Goal: Check status: Check status

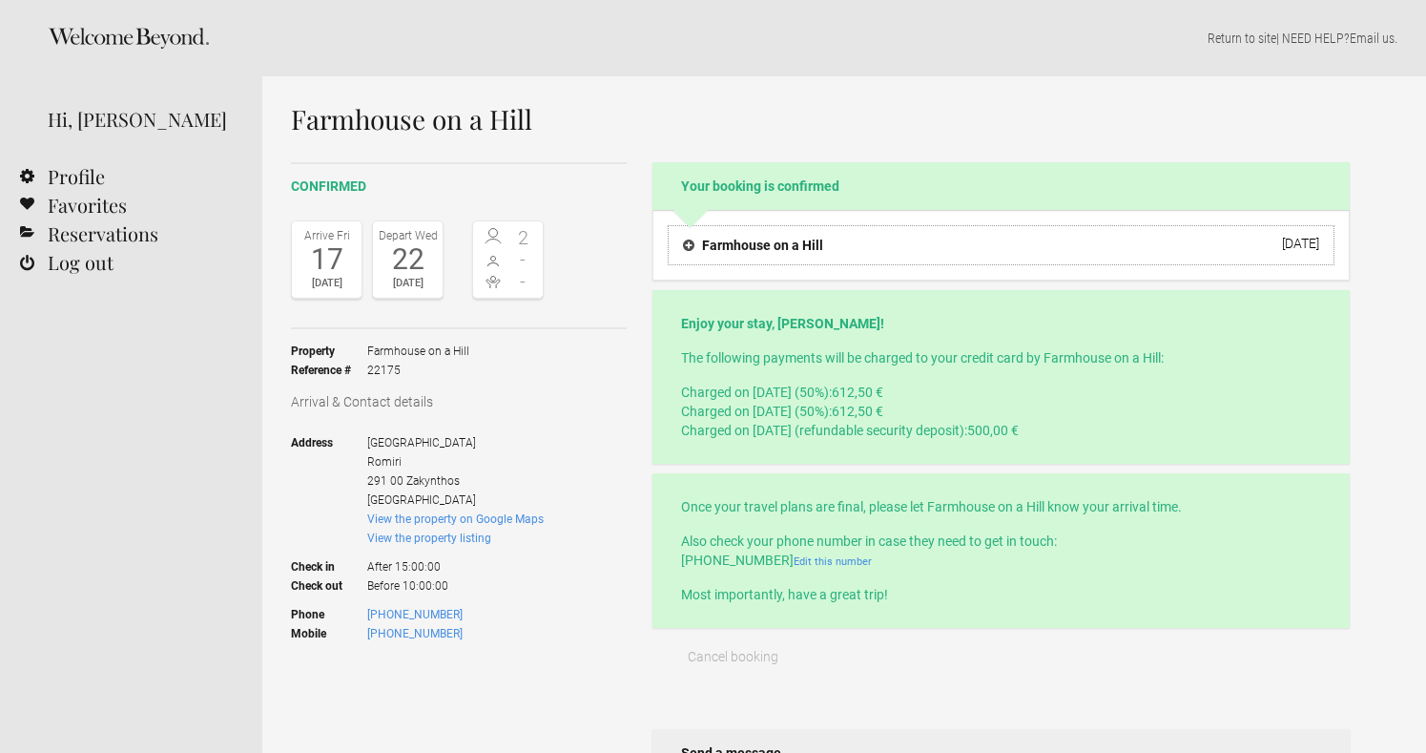
click at [794, 253] on h4 "Farmhouse on a Hill" at bounding box center [753, 245] width 140 height 19
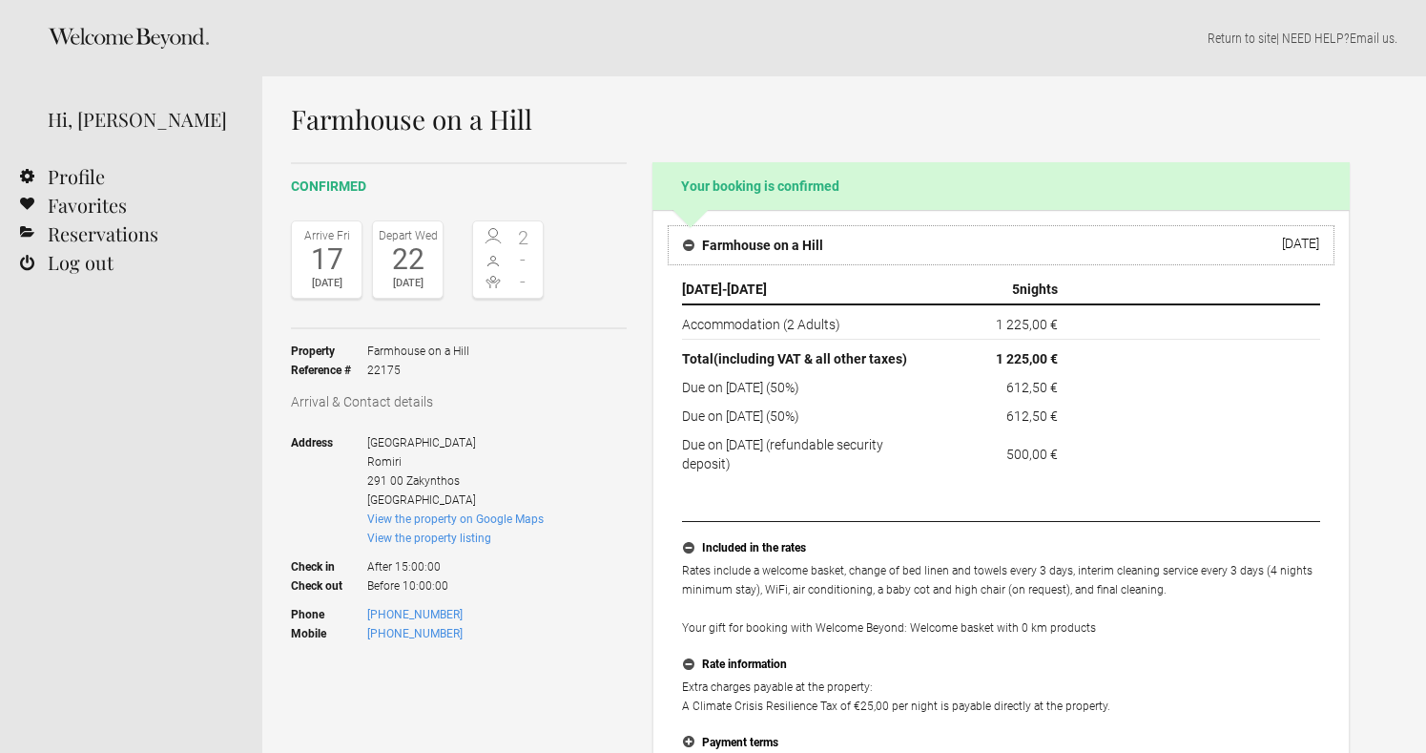
click at [794, 250] on h4 "Farmhouse on a Hill" at bounding box center [753, 245] width 140 height 19
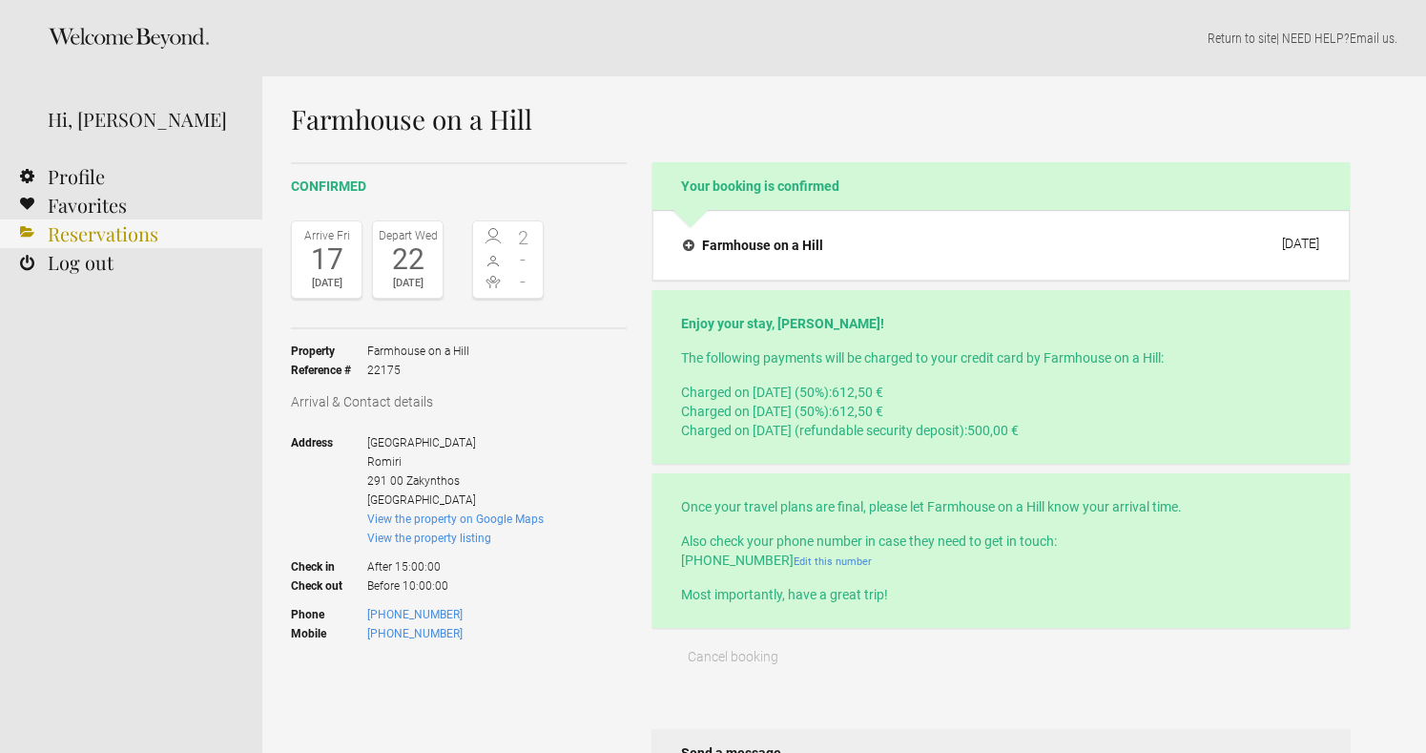
click at [130, 237] on link "Reservations" at bounding box center [131, 233] width 262 height 29
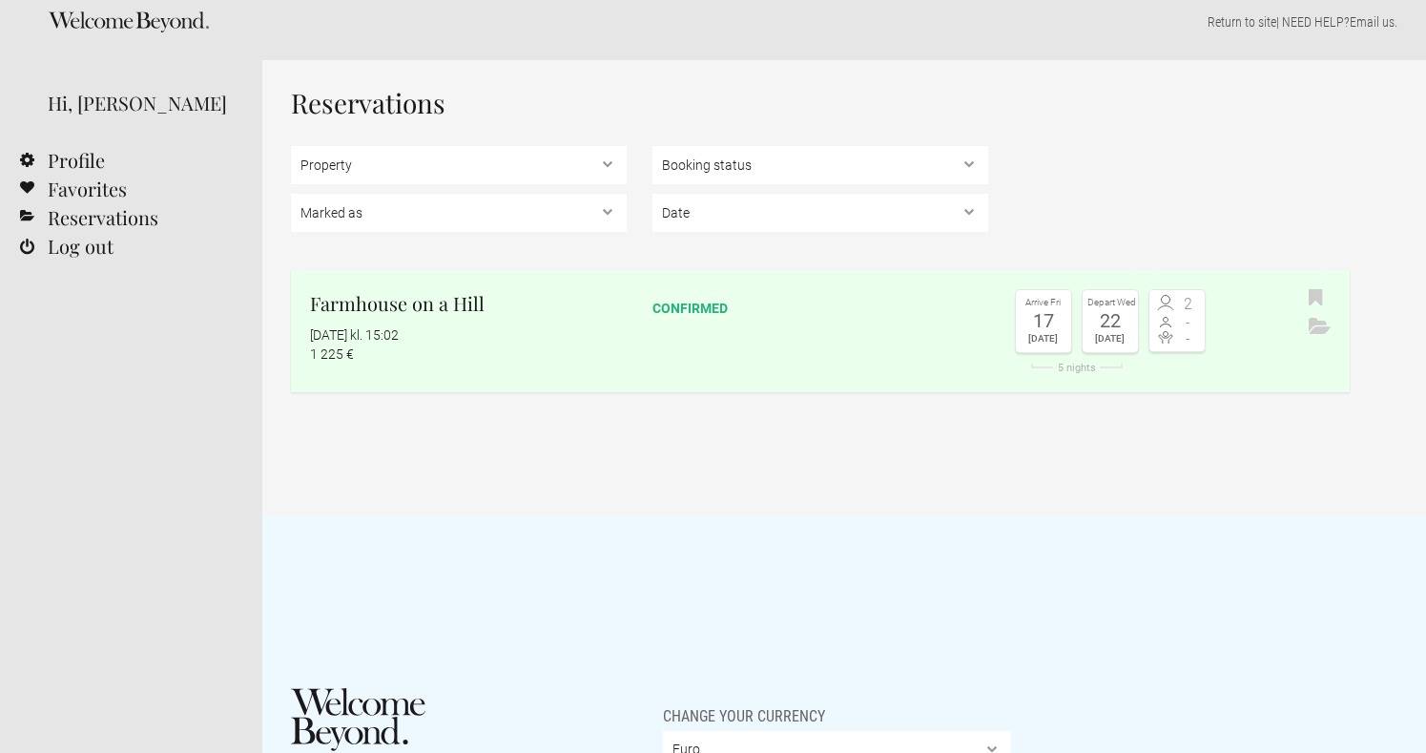
scroll to position [20, 0]
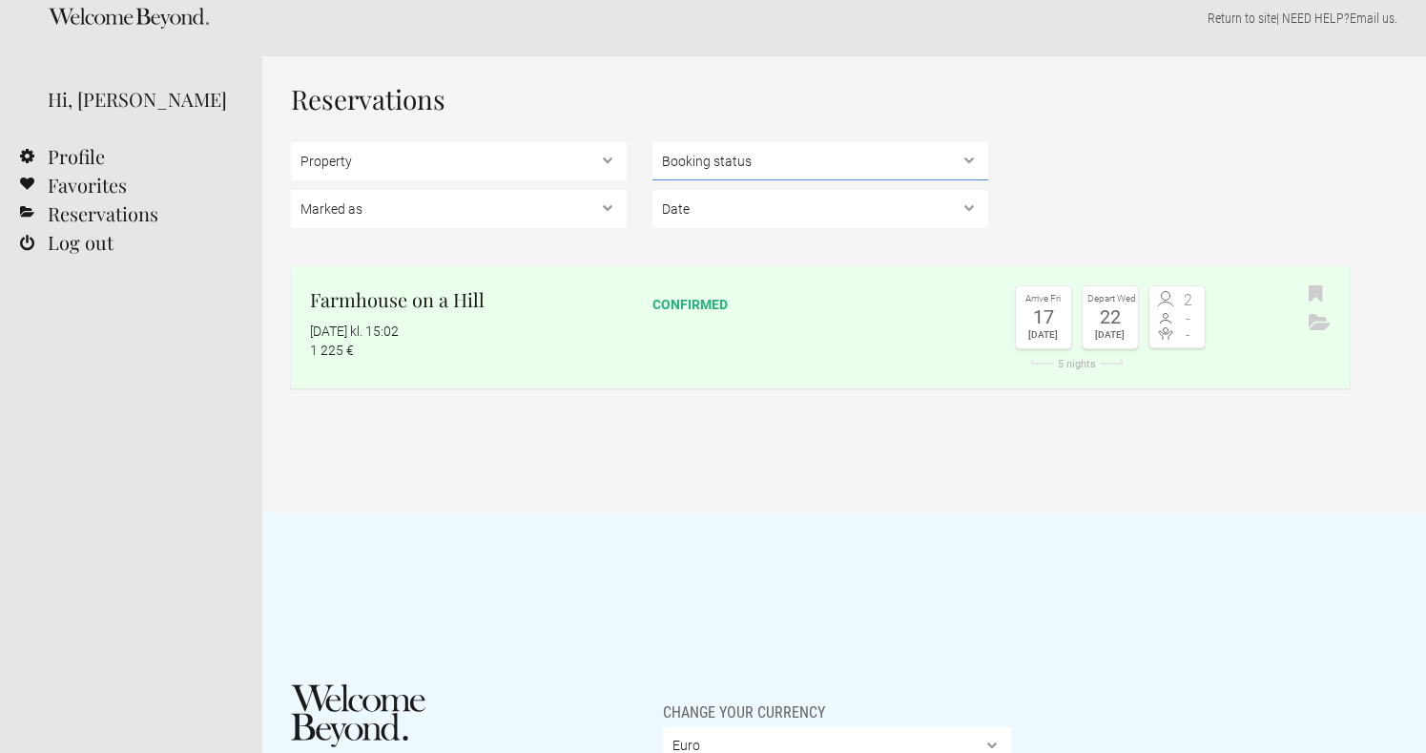
click at [970, 157] on select "Booking status Pending bookings , Confirmed bookings , Unsuccessful bookings" at bounding box center [820, 161] width 336 height 38
